Goal: Task Accomplishment & Management: Use online tool/utility

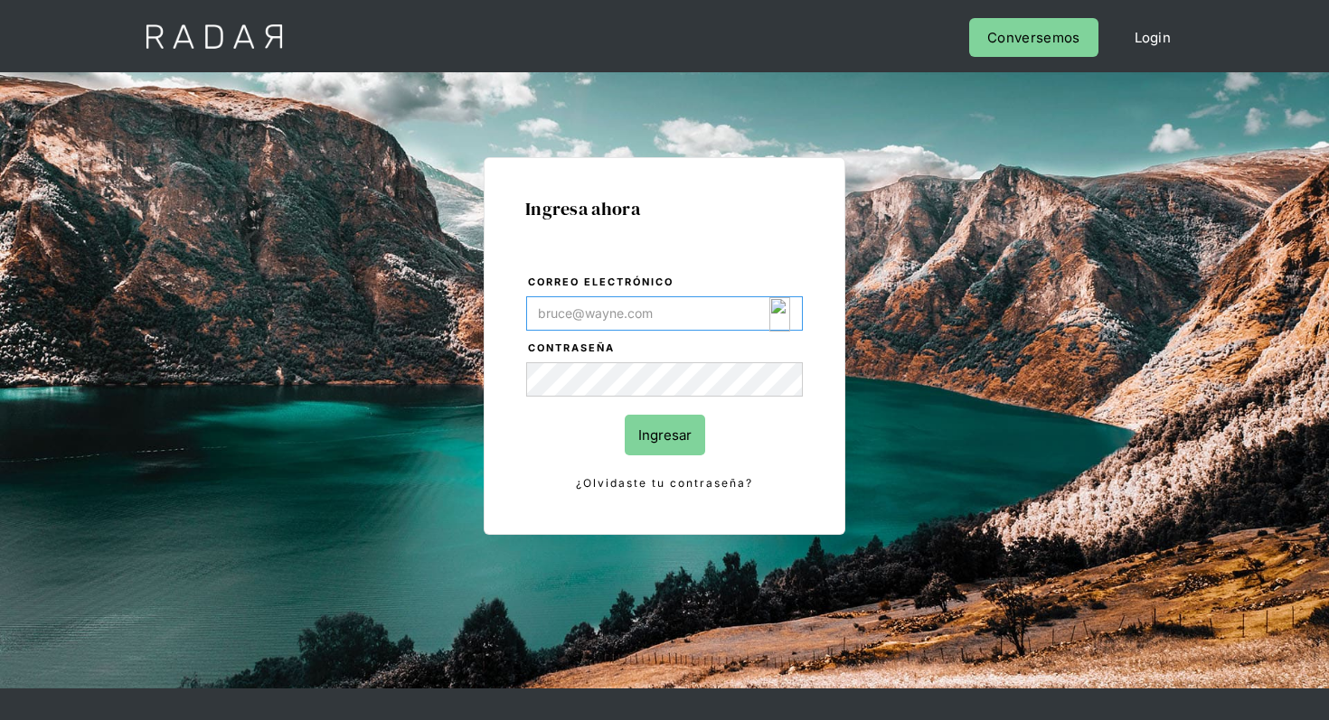
click at [776, 307] on img "Login Form" at bounding box center [779, 314] width 21 height 34
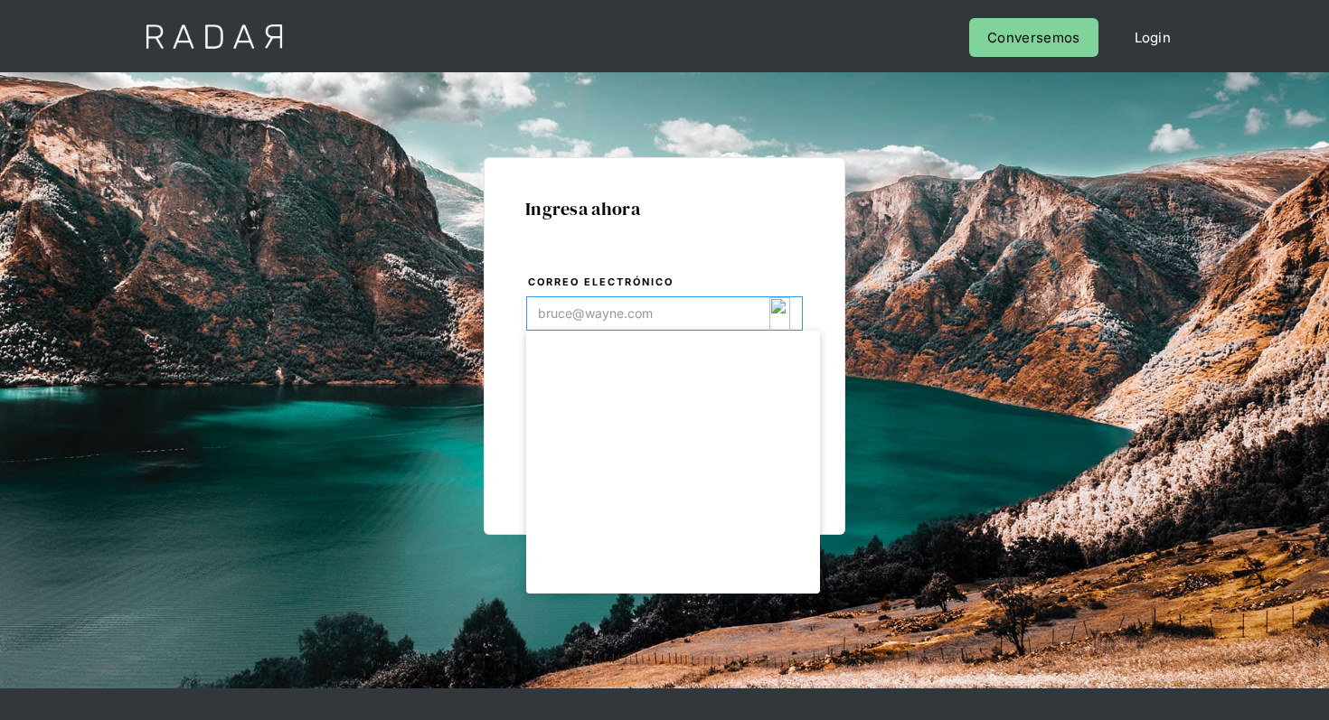
type input "[EMAIL_ADDRESS][DOMAIN_NAME]"
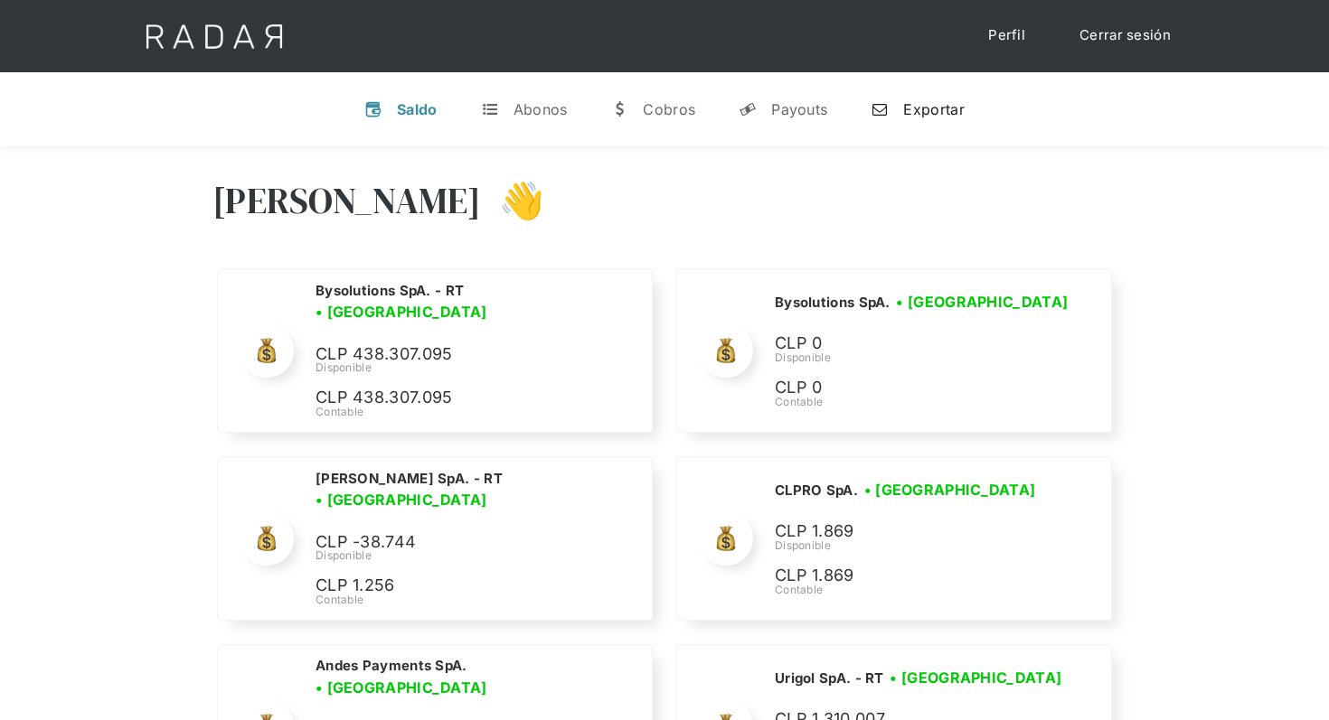
click at [929, 112] on div "Exportar" at bounding box center [933, 109] width 61 height 18
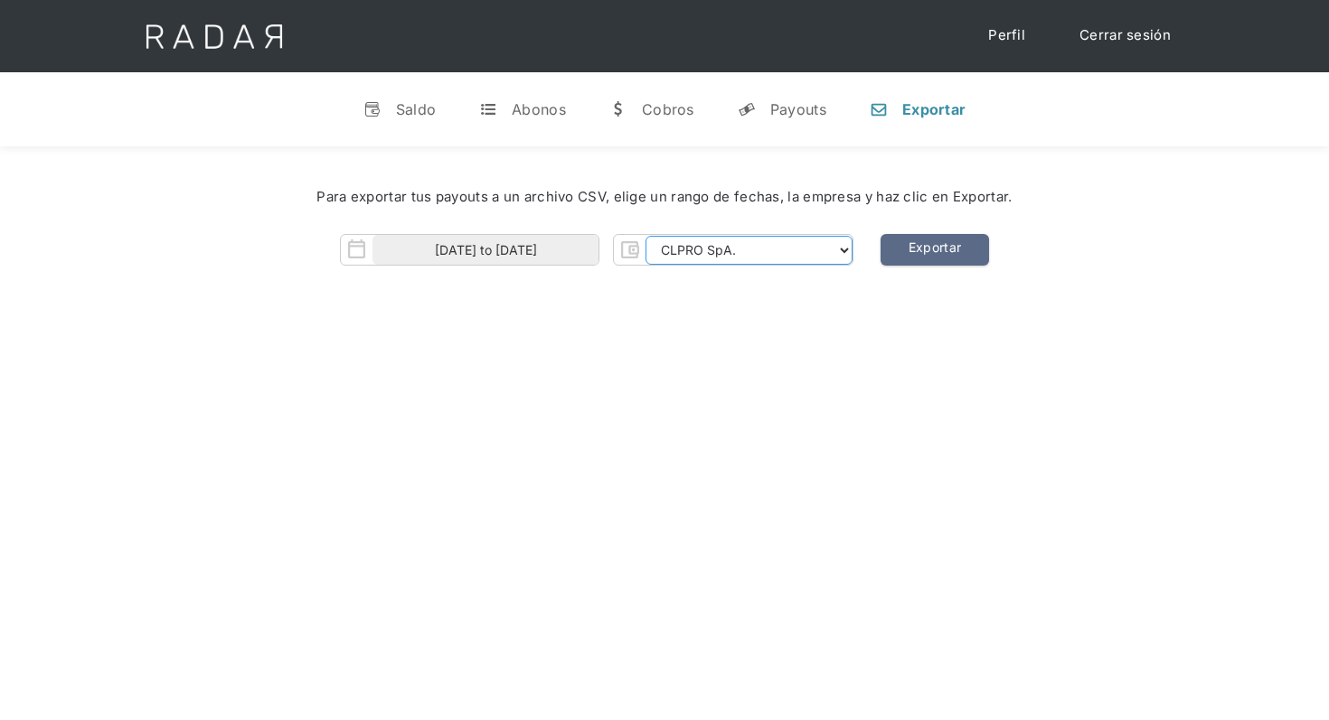
click at [779, 249] on select "CLPRO SpA. Coster SpA. Urigol SpA. Bysolutions SpA. Clmax SpA. Andes Payments S…" at bounding box center [748, 250] width 207 height 29
select select "urigol-rt"
click at [647, 236] on select "CLPRO SpA. Coster SpA. Urigol SpA. Bysolutions SpA. Clmax SpA. Andes Payments S…" at bounding box center [748, 250] width 207 height 29
click at [927, 245] on link "Exportar" at bounding box center [934, 250] width 108 height 32
